Goal: Navigation & Orientation: Find specific page/section

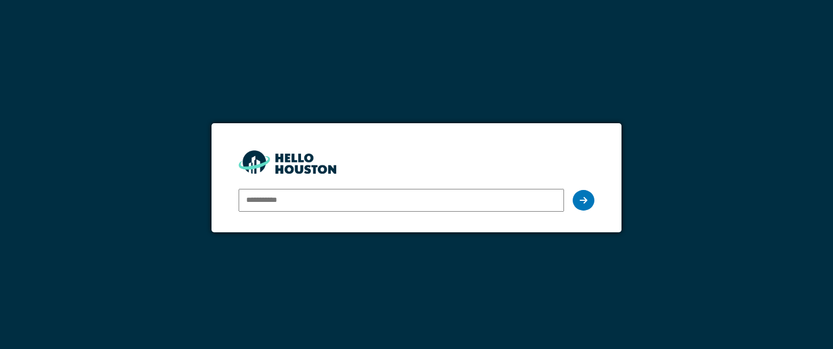
drag, startPoint x: 0, startPoint y: 0, endPoint x: 280, endPoint y: 201, distance: 344.9
click at [280, 201] on input "email" at bounding box center [400, 200] width 325 height 23
type input "**********"
click at [584, 197] on icon at bounding box center [583, 200] width 8 height 9
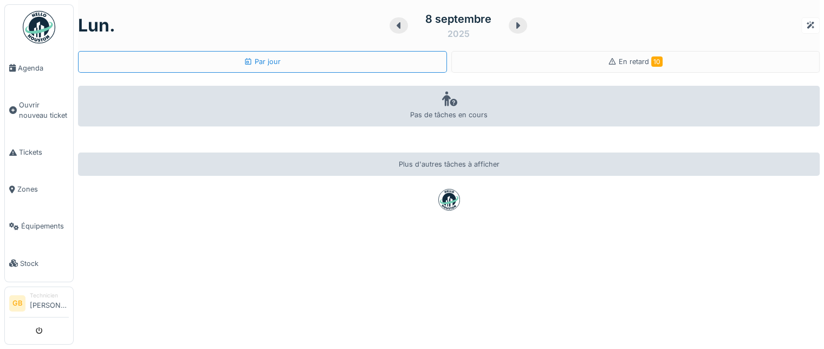
click at [33, 29] on img at bounding box center [39, 27] width 33 height 33
click at [33, 72] on link "Agenda" at bounding box center [39, 67] width 68 height 37
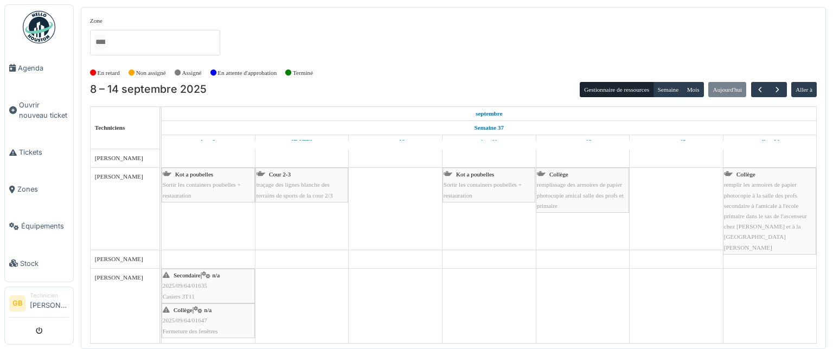
click at [202, 327] on span "Fermeture des fenêtres" at bounding box center [190, 330] width 55 height 7
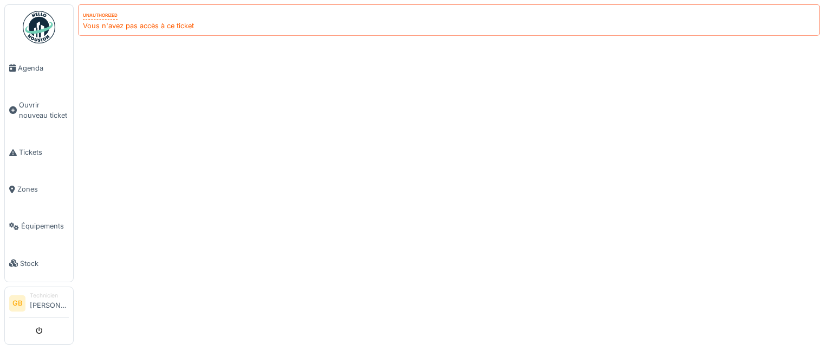
click at [39, 35] on img at bounding box center [39, 27] width 33 height 33
